Goal: Task Accomplishment & Management: Manage account settings

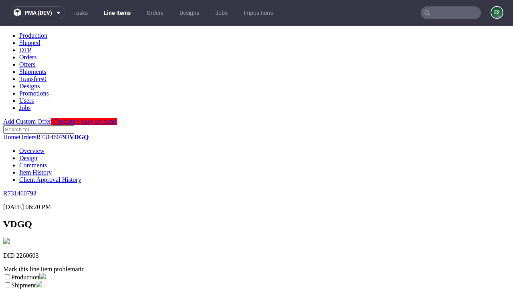
scroll to position [141, 0]
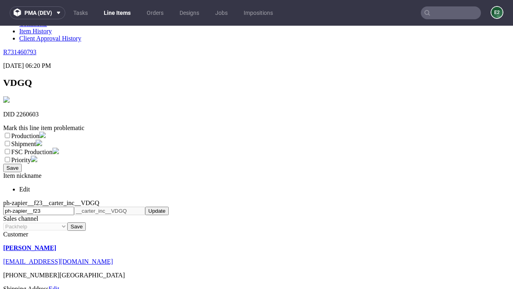
select select "dtp_ca_needed"
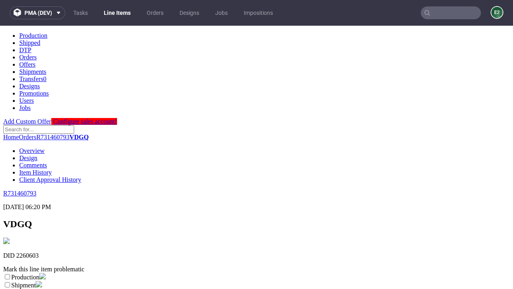
scroll to position [0, 0]
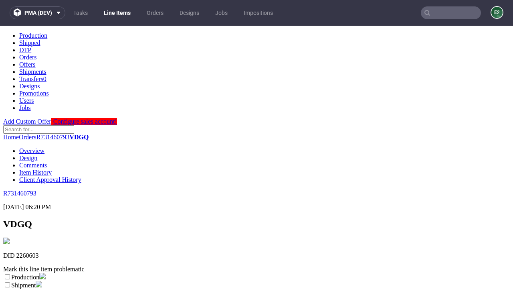
checkbox input "true"
